Goal: Task Accomplishment & Management: Use online tool/utility

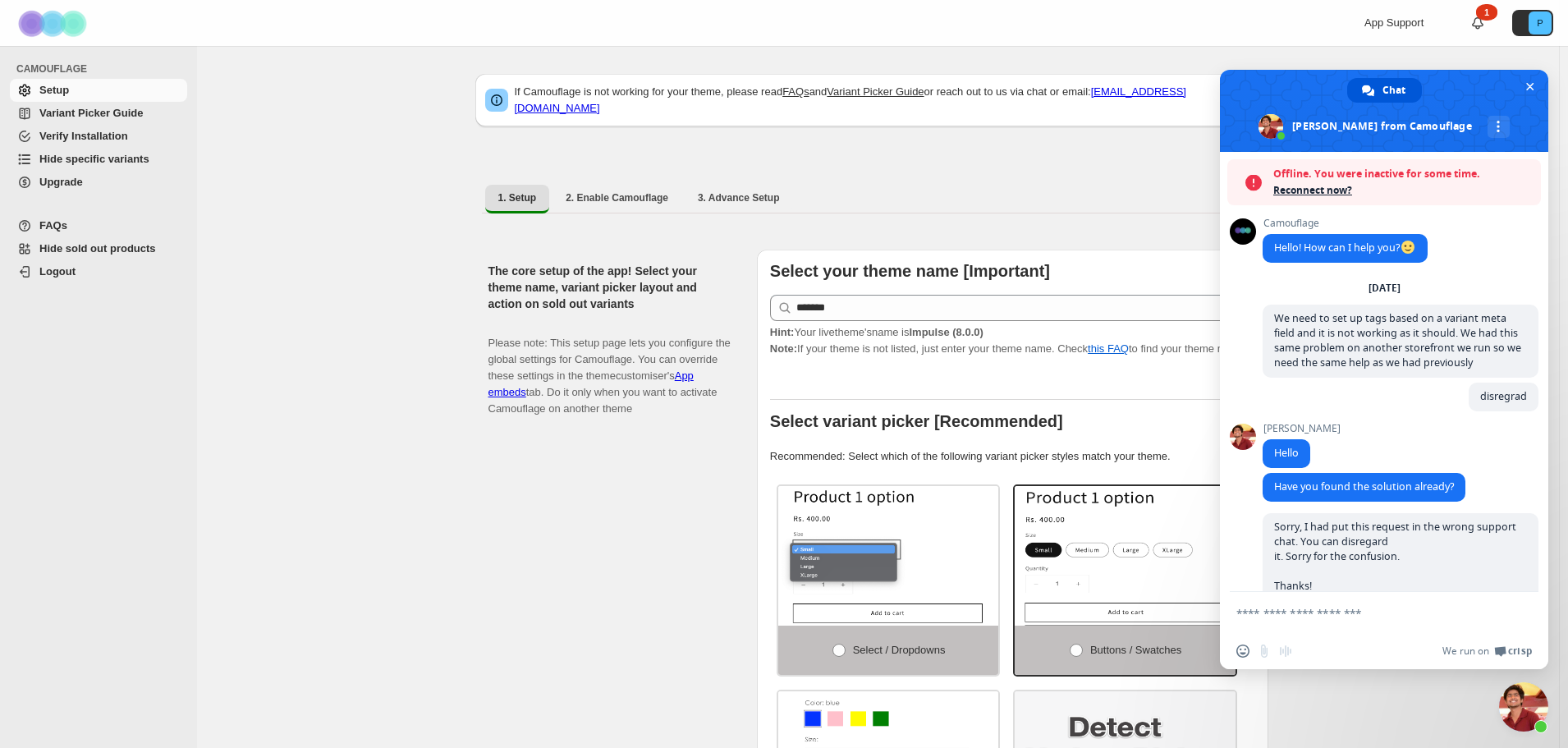
select select "******"
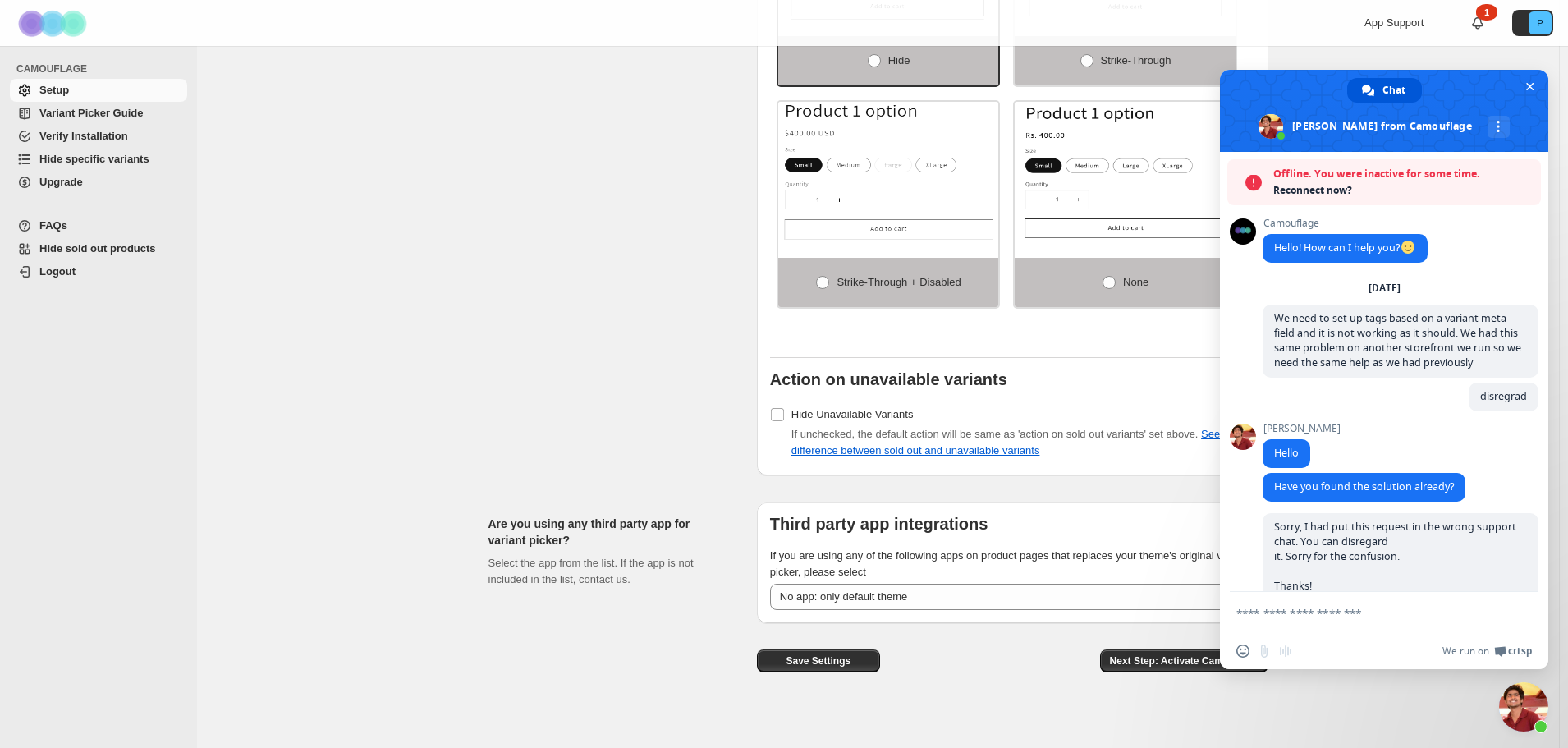
scroll to position [4458, 0]
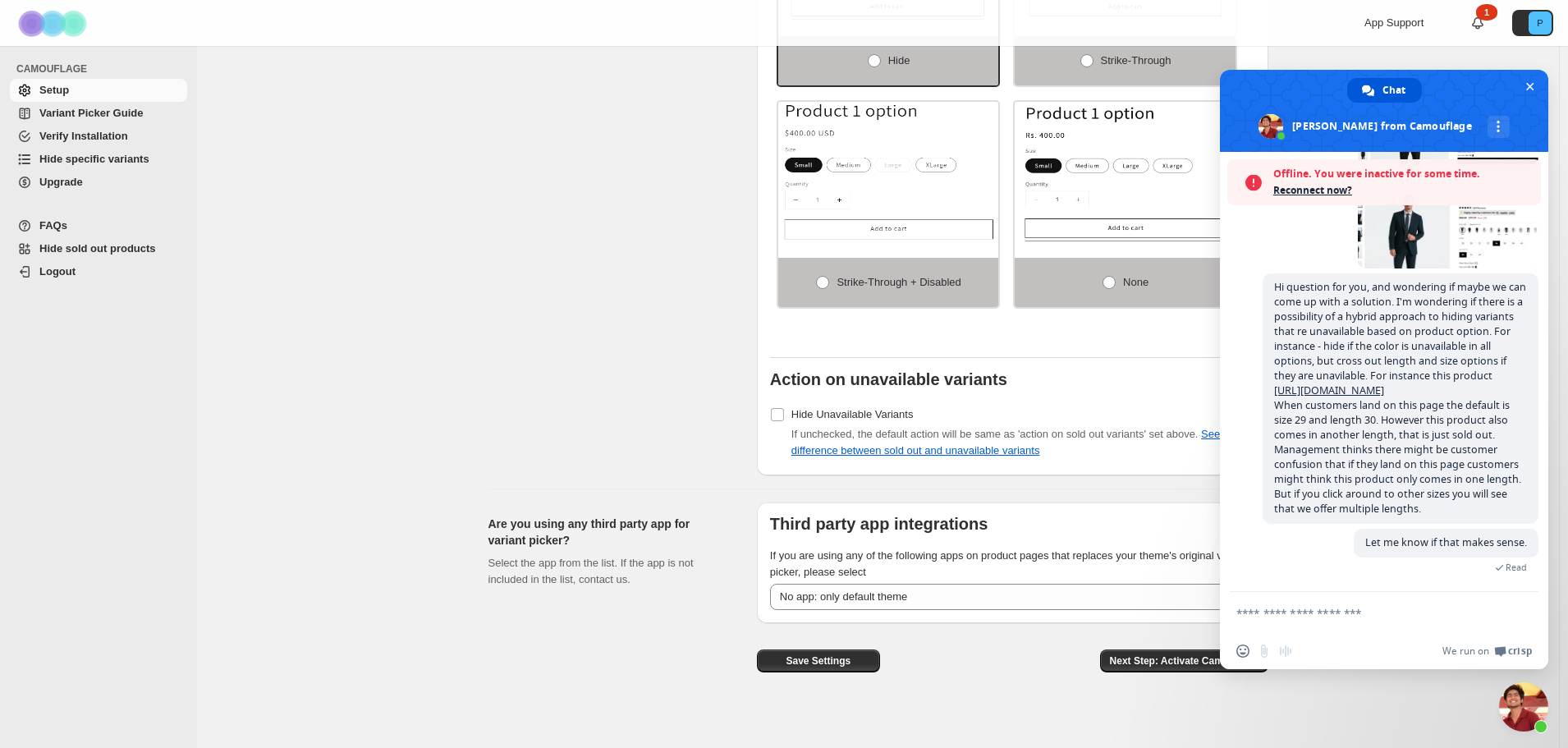
click at [1292, 186] on span "Reconnect now?" at bounding box center [1403, 190] width 259 height 16
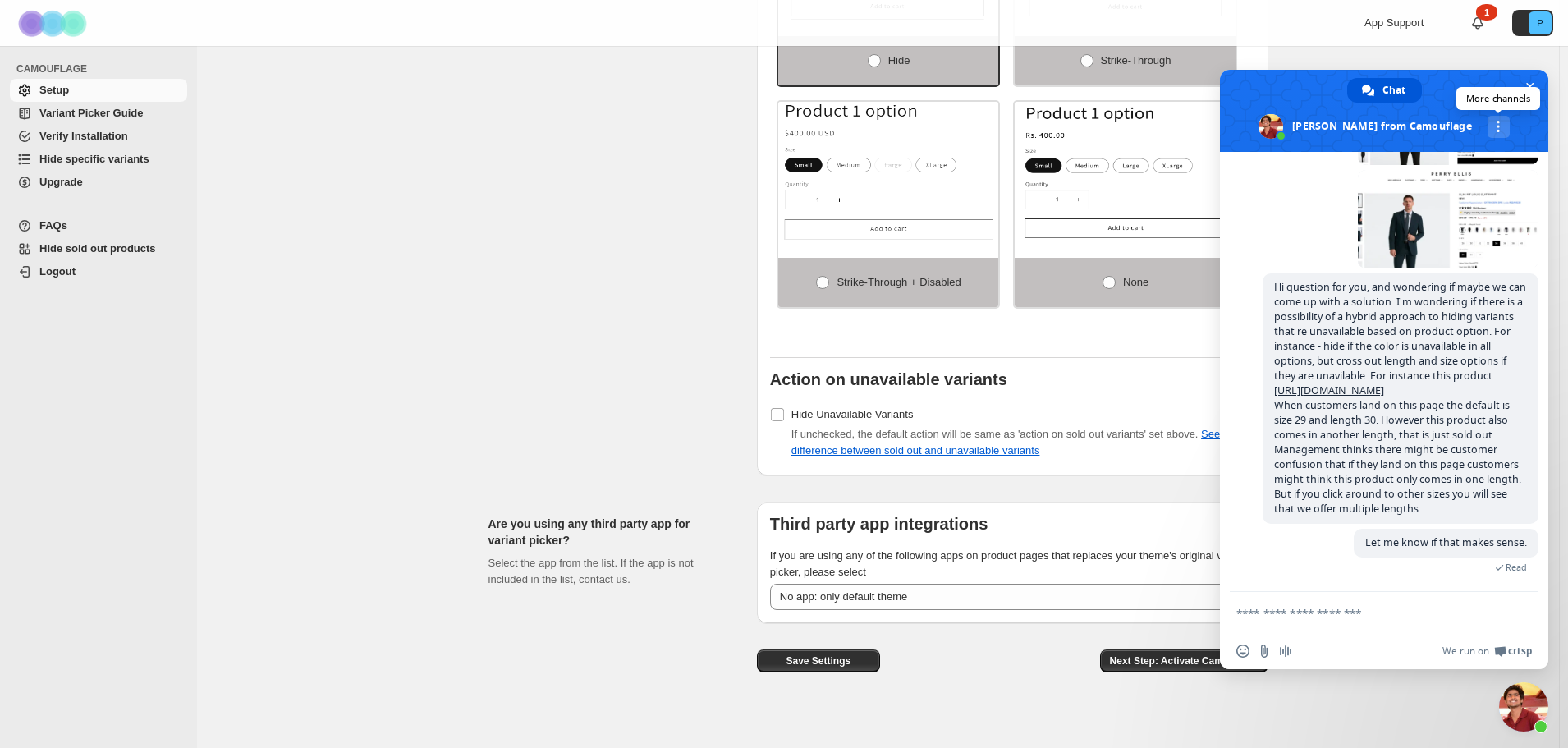
click at [1488, 119] on div "More channels" at bounding box center [1499, 127] width 23 height 23
click at [1465, 91] on span at bounding box center [1384, 110] width 328 height 82
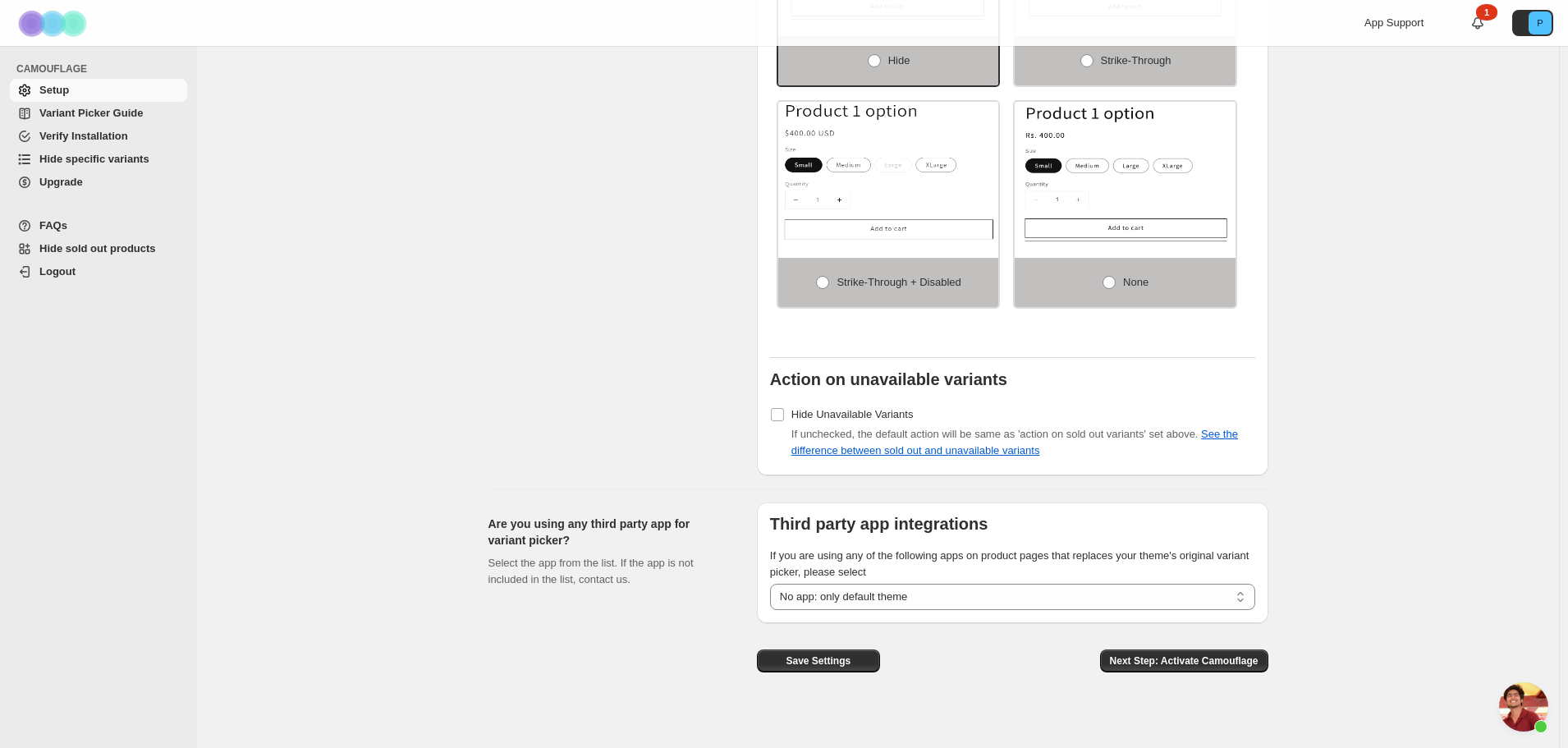
click at [1518, 727] on span "Open chat" at bounding box center [1524, 706] width 49 height 49
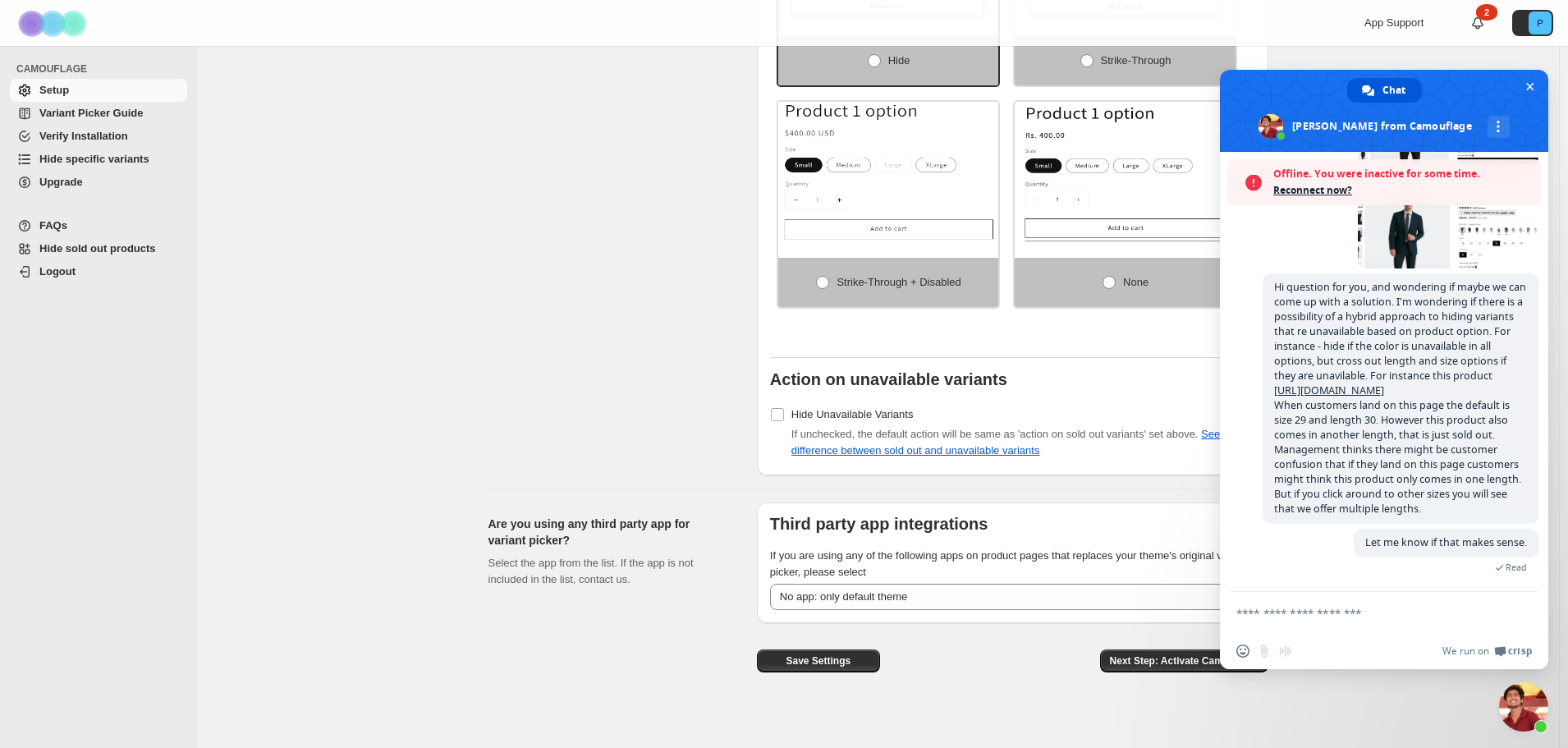
click at [1312, 189] on span "Reconnect now?" at bounding box center [1403, 190] width 259 height 16
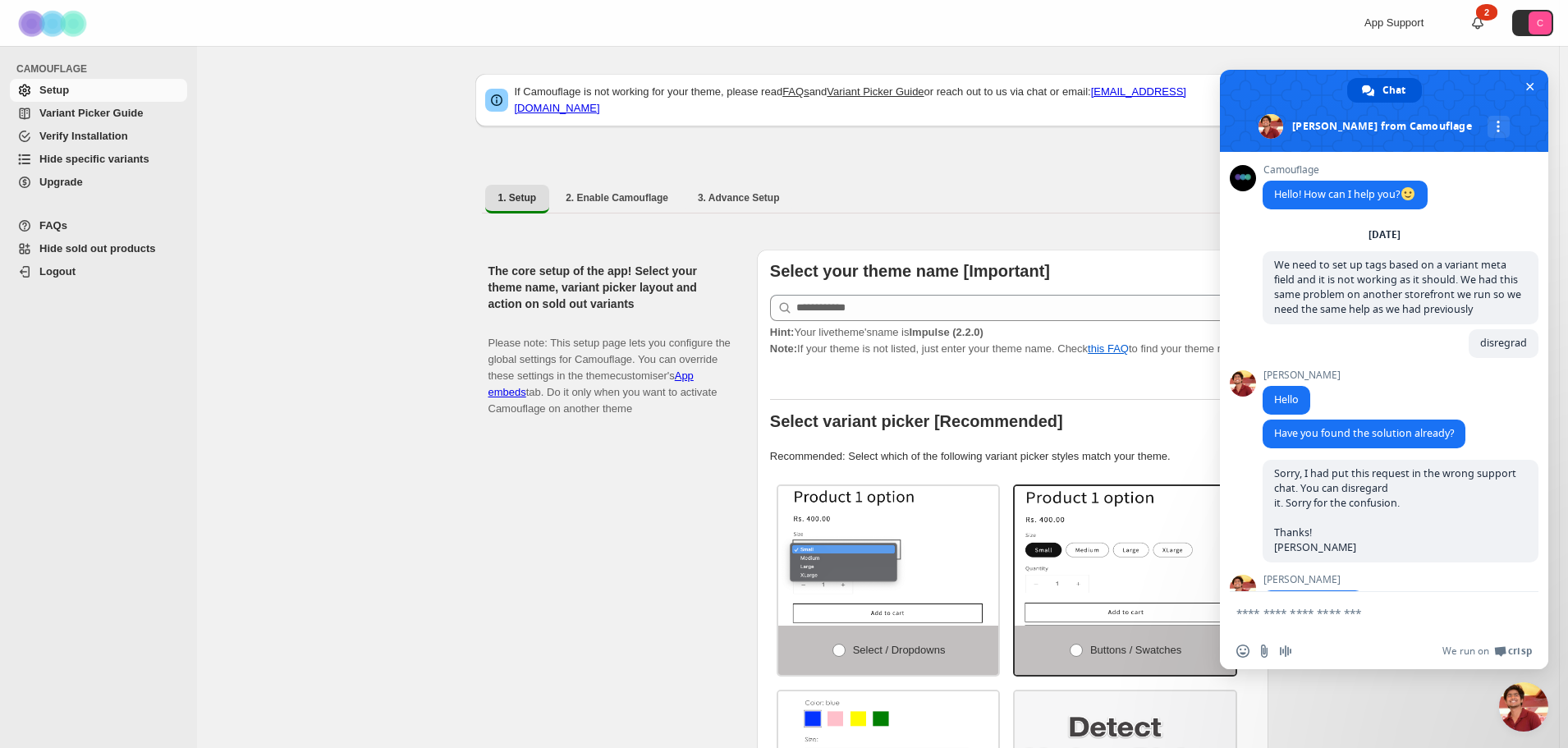
scroll to position [4405, 0]
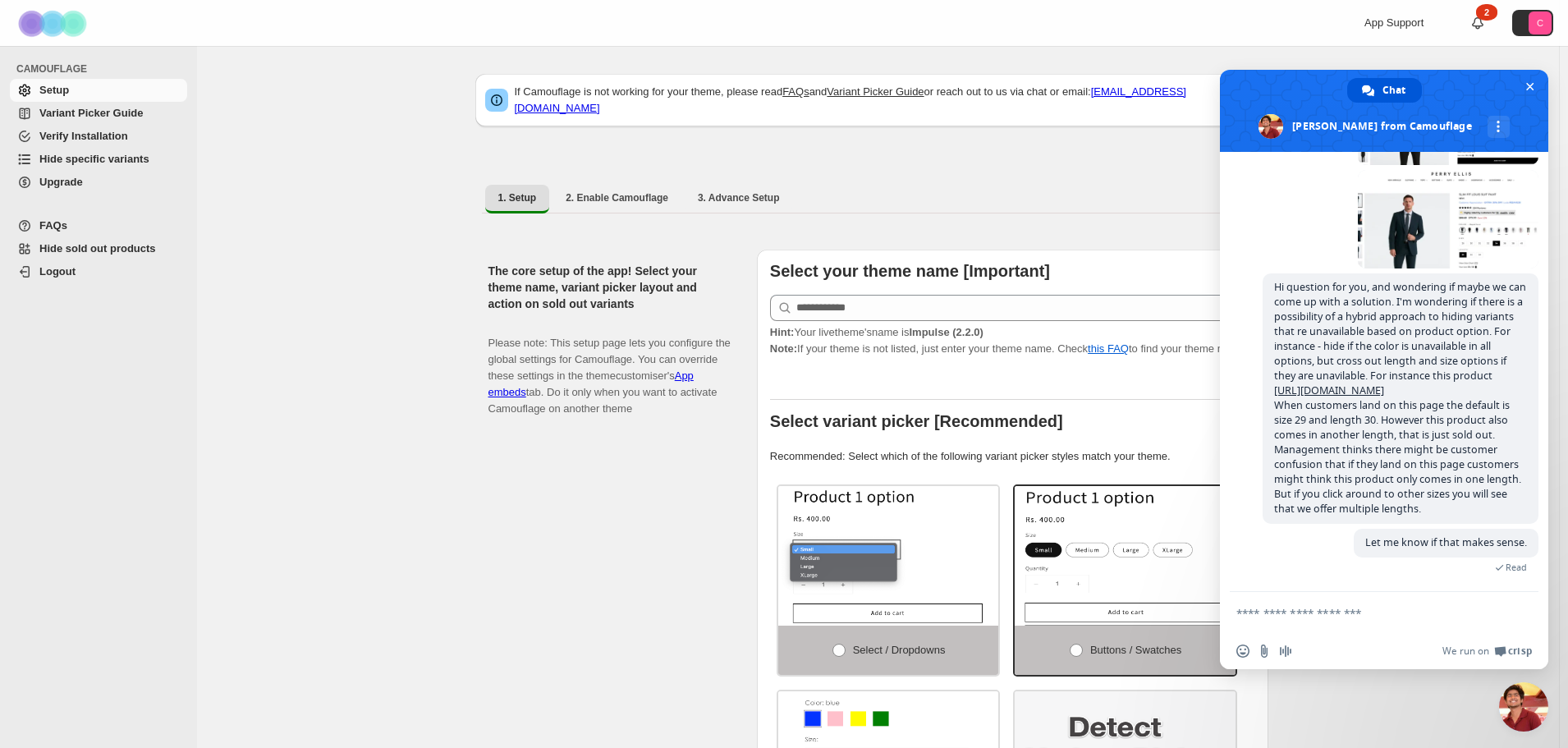
click at [540, 474] on div "The core setup of the app! Select your theme name, variant picker layout and ac…" at bounding box center [616, 590] width 256 height 681
click at [1528, 713] on span "Close chat" at bounding box center [1524, 706] width 49 height 49
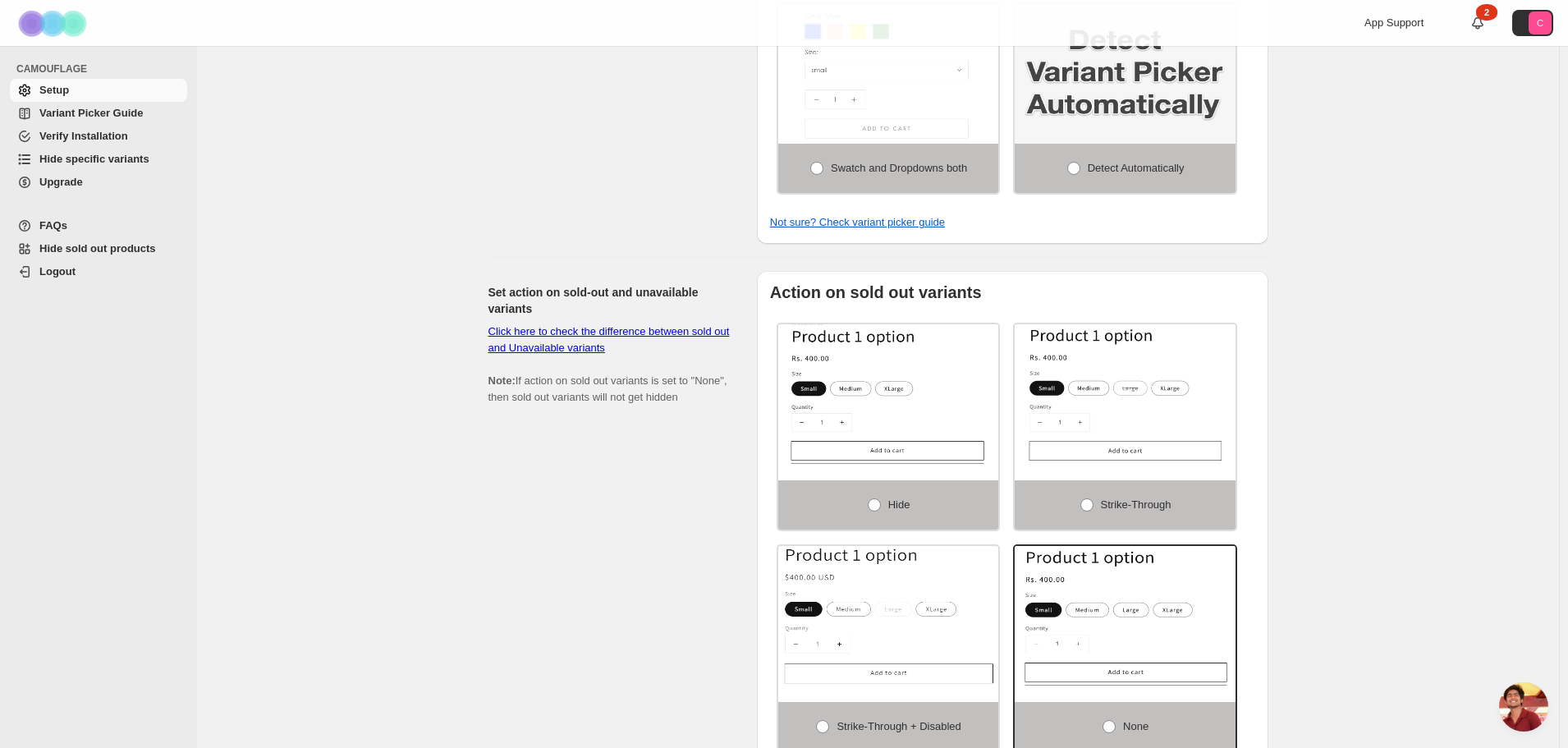
scroll to position [821, 0]
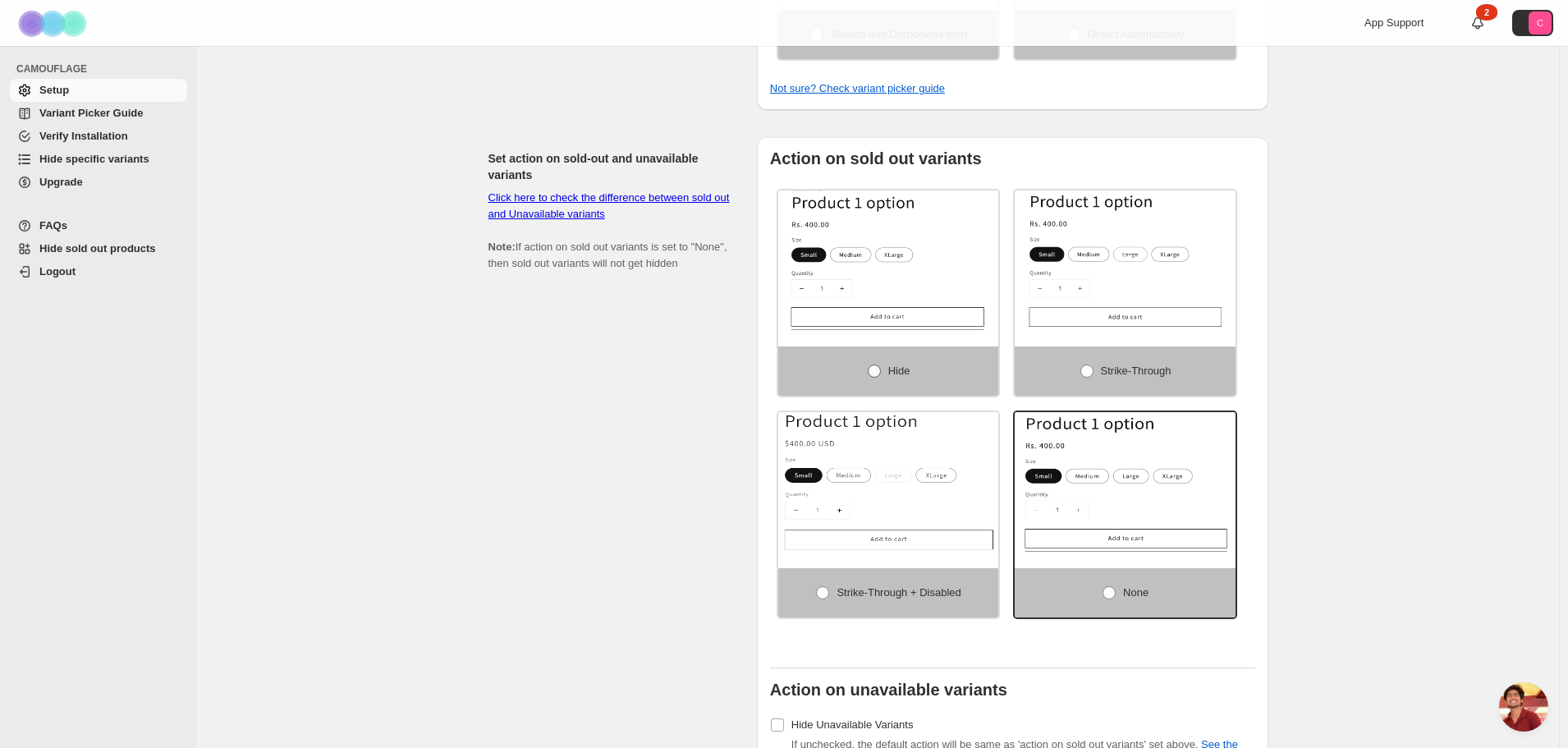
click at [877, 364] on span at bounding box center [875, 371] width 13 height 13
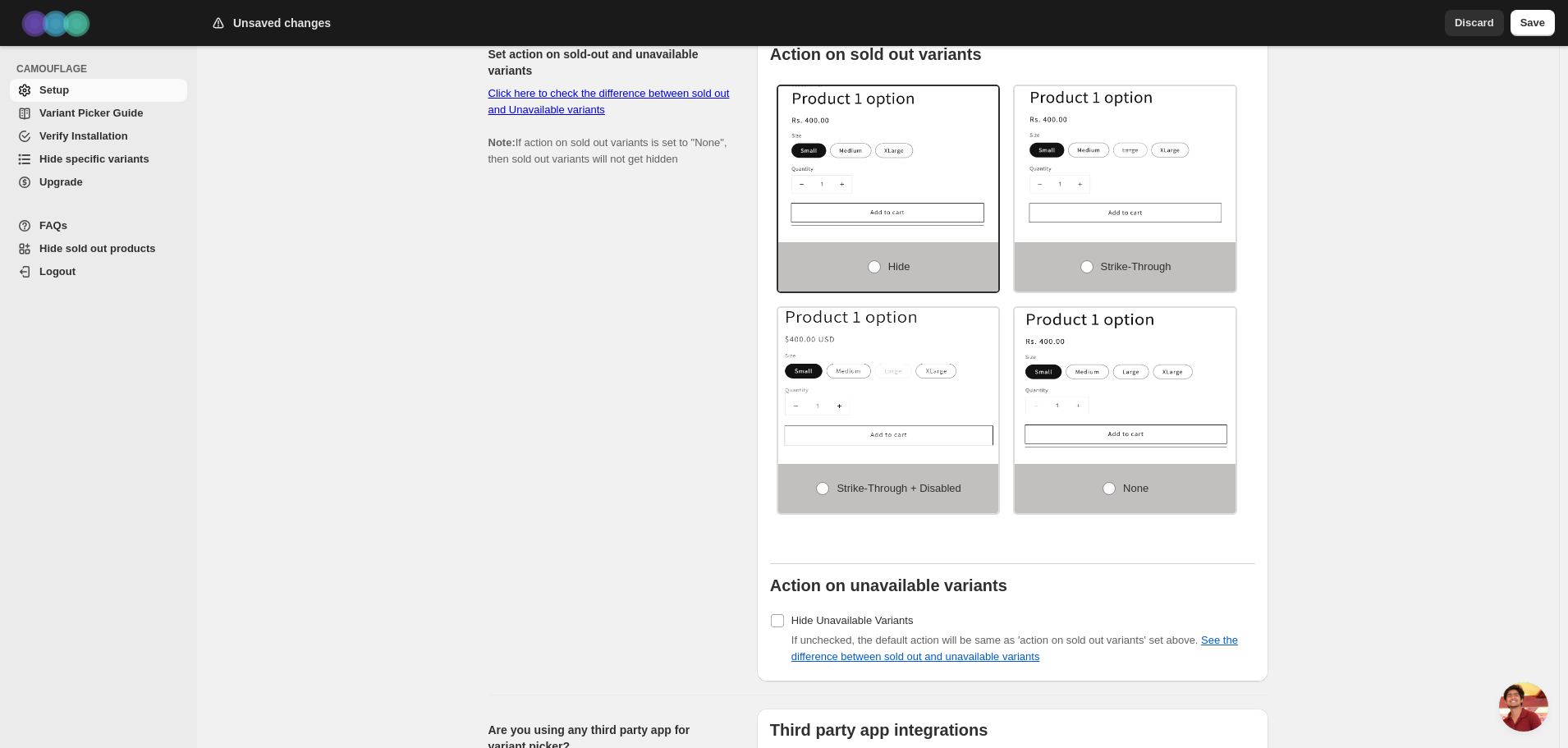
scroll to position [721, 0]
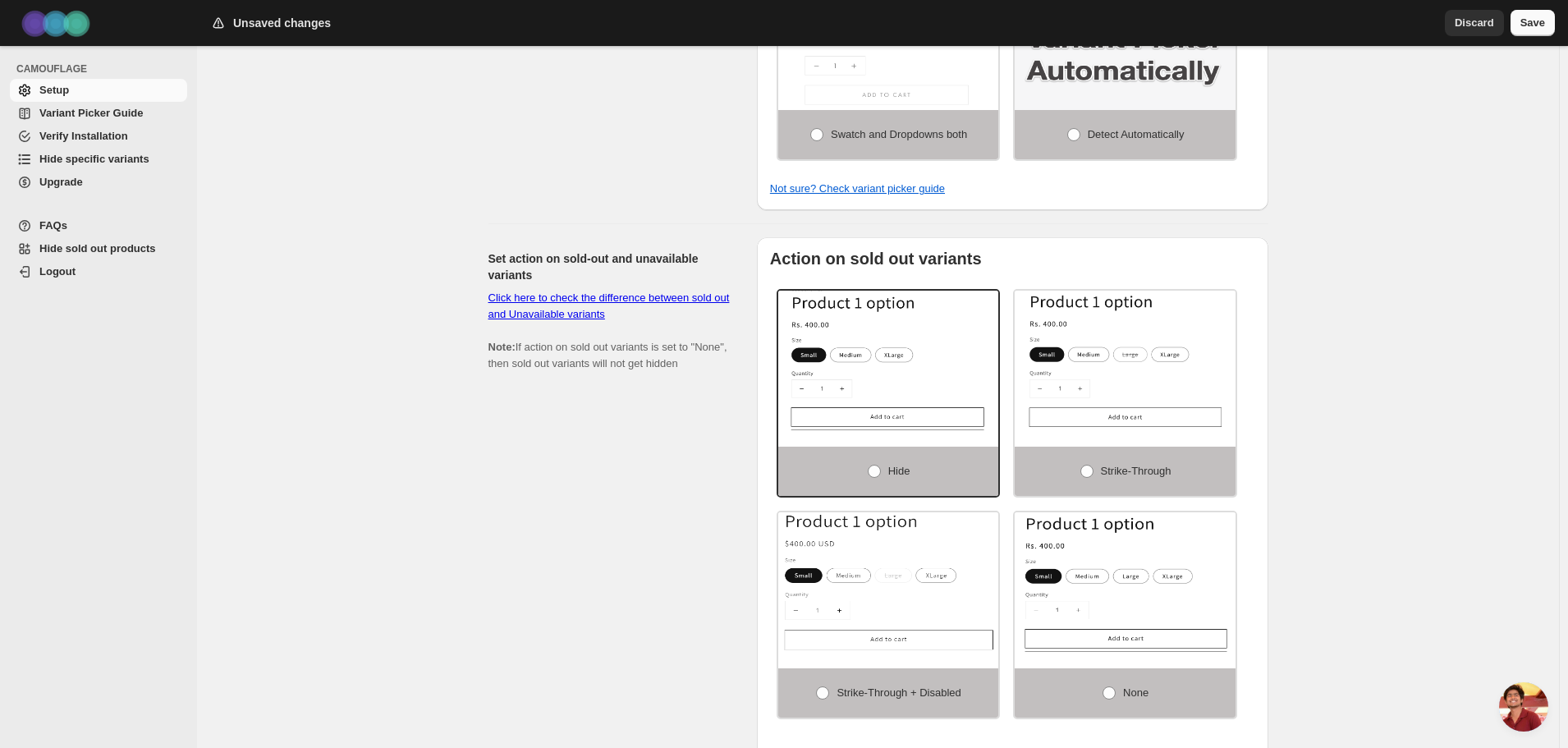
click at [1536, 25] on span "Save" at bounding box center [1533, 23] width 25 height 16
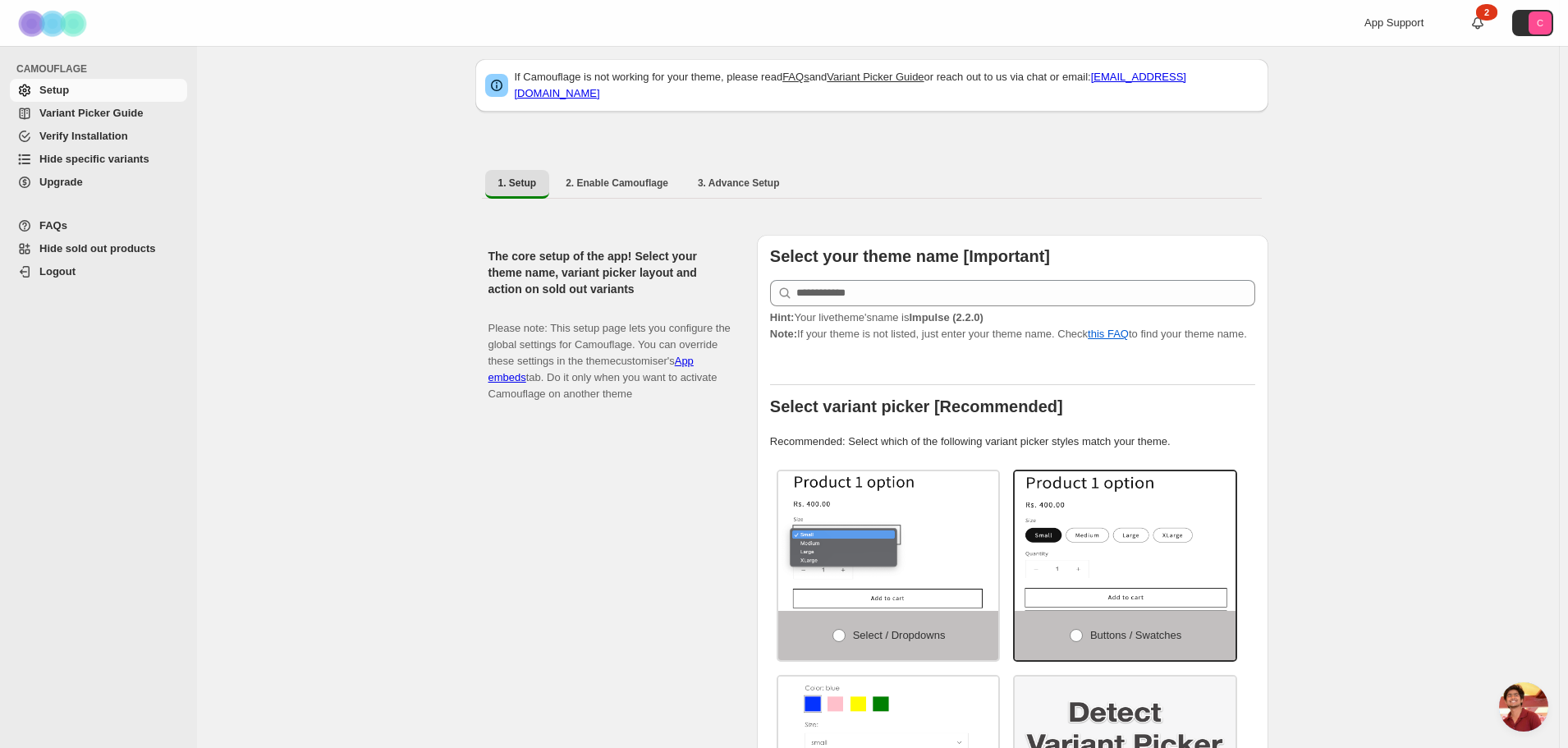
scroll to position [0, 0]
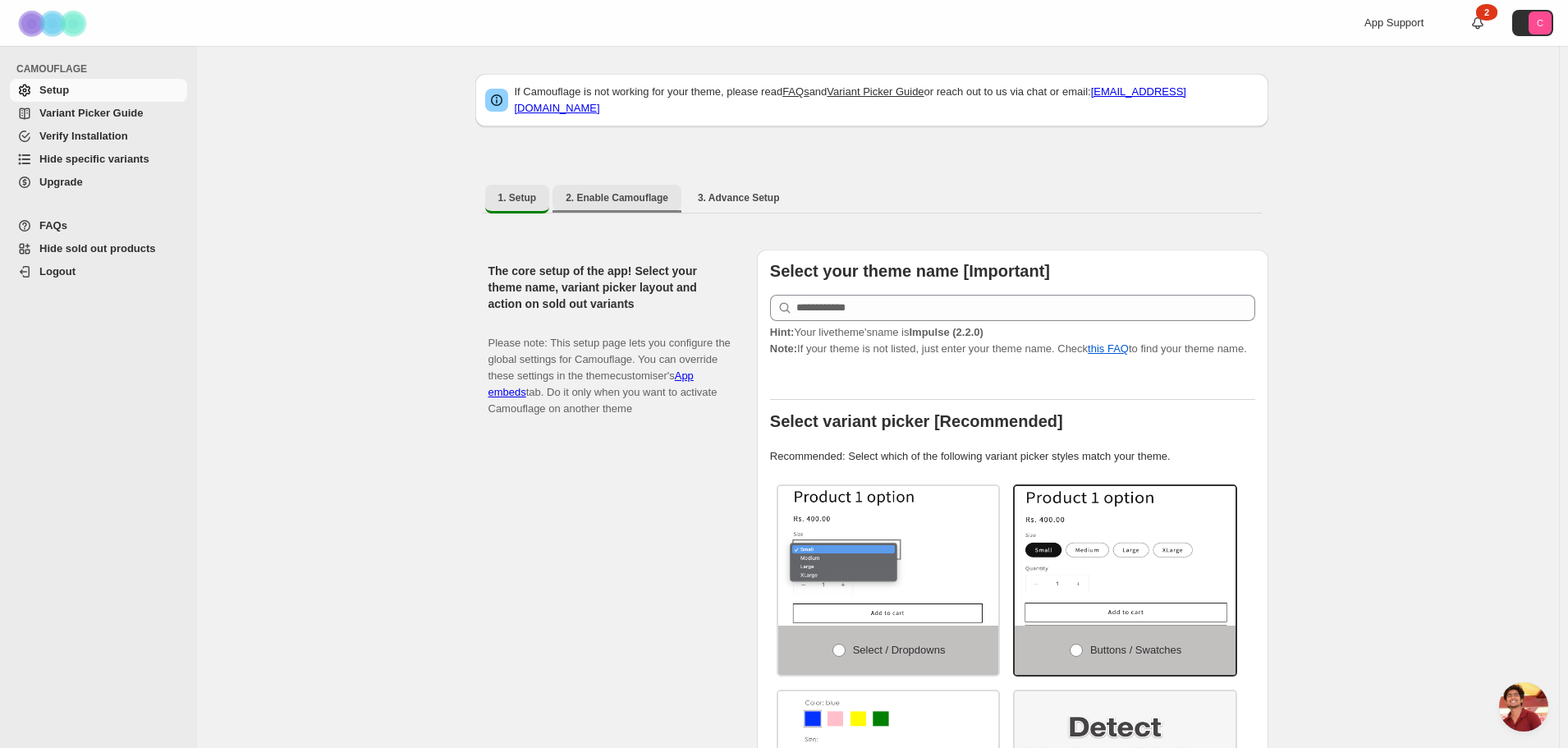
click at [594, 185] on button "2. Enable Camouflage" at bounding box center [617, 198] width 129 height 26
select select "**********"
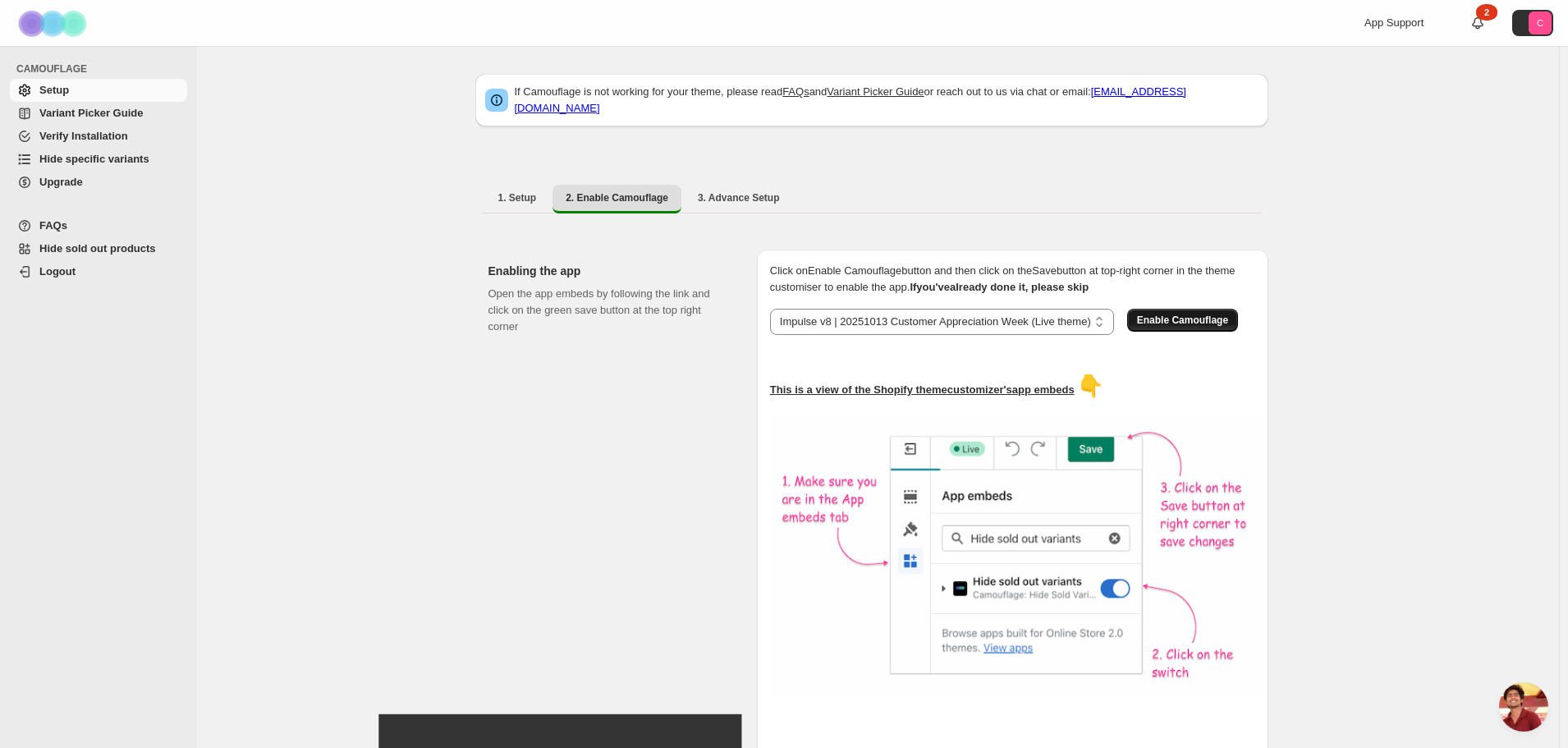
click at [1187, 313] on span "Enable Camouflage" at bounding box center [1183, 320] width 92 height 13
click at [732, 191] on span "3. Advance Setup" at bounding box center [739, 198] width 82 height 13
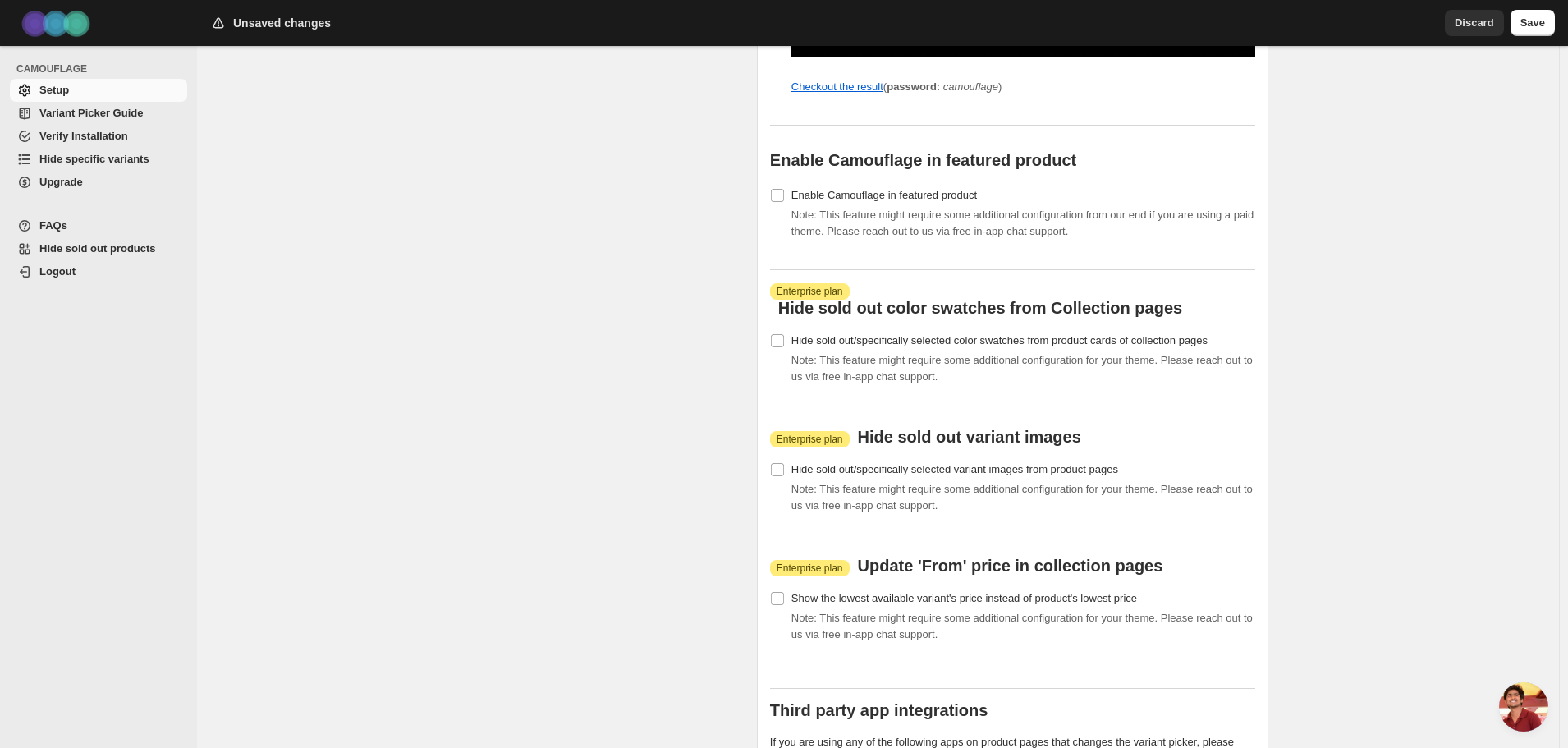
scroll to position [1724, 0]
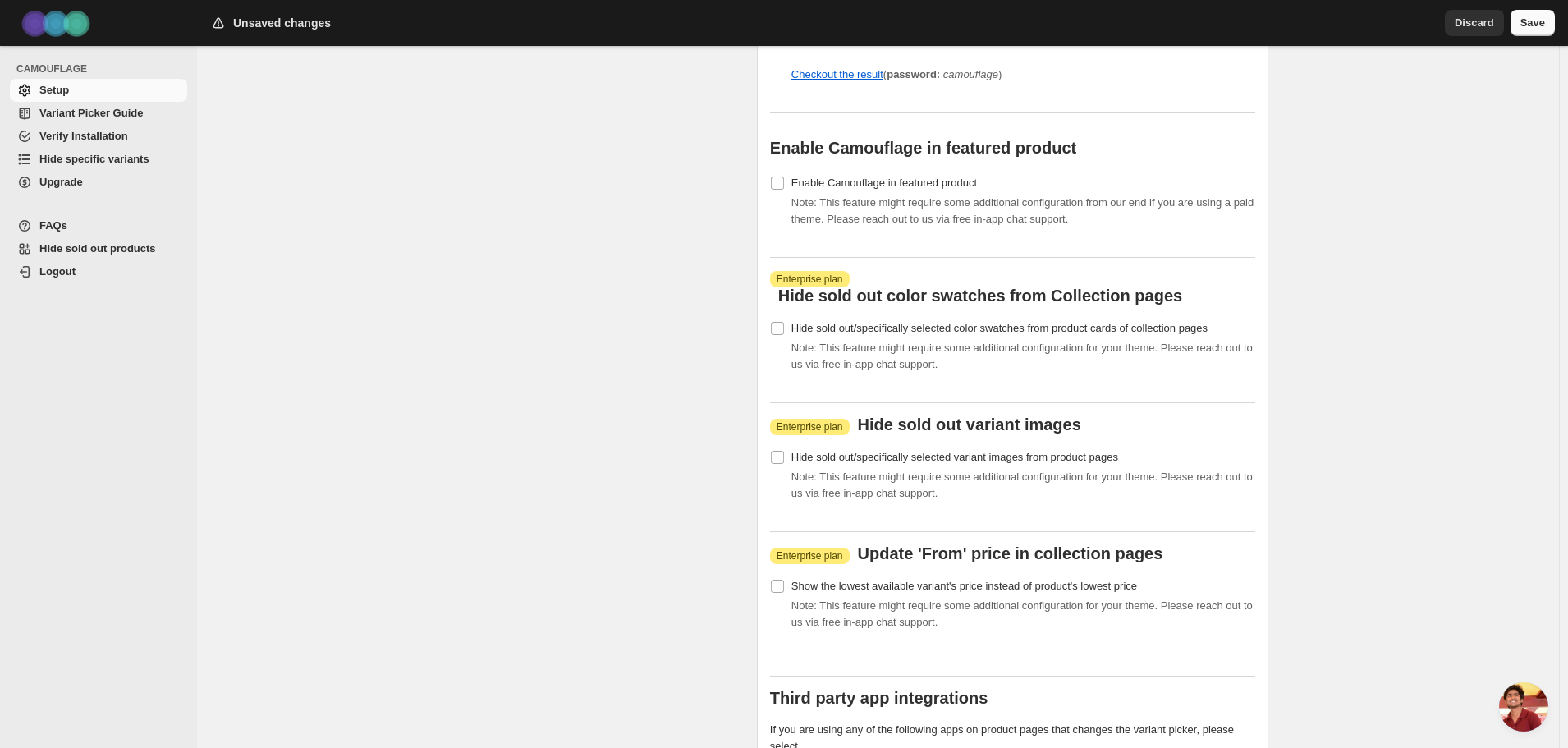
click at [1529, 26] on span "Save" at bounding box center [1533, 23] width 25 height 16
